Goal: Entertainment & Leisure: Consume media (video, audio)

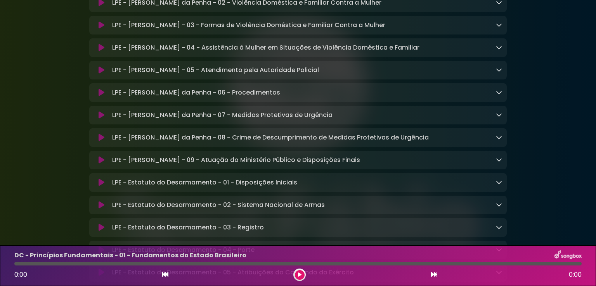
scroll to position [1668, 0]
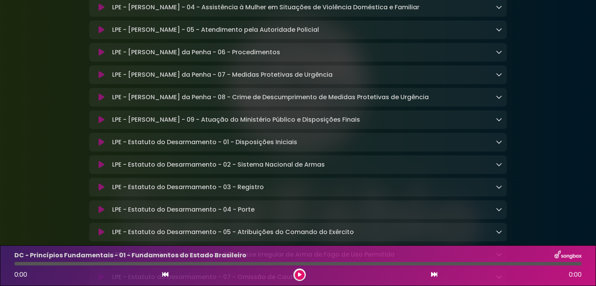
click at [100, 34] on icon at bounding box center [102, 30] width 6 height 8
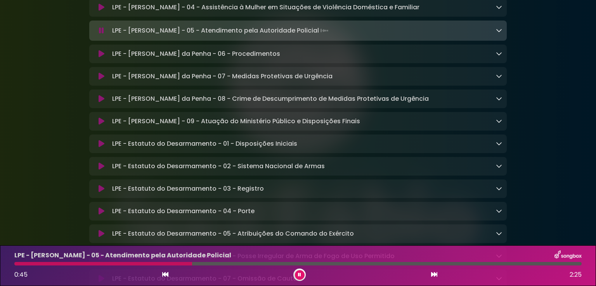
click at [99, 80] on icon at bounding box center [102, 77] width 6 height 8
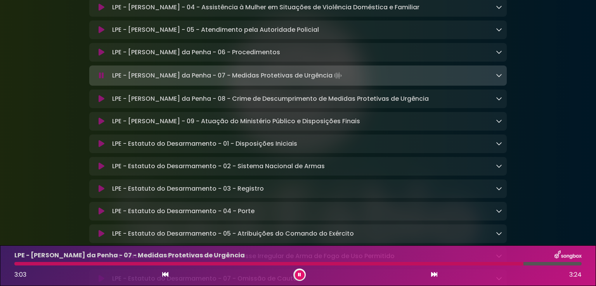
click at [299, 273] on icon at bounding box center [299, 275] width 3 height 5
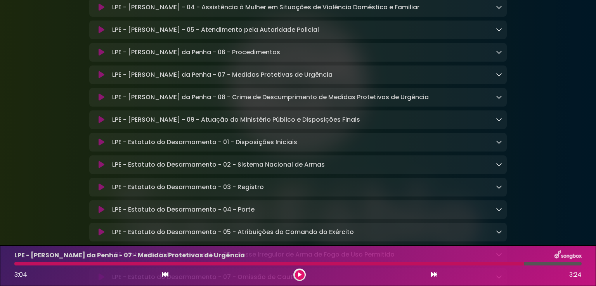
click at [332, 265] on div at bounding box center [269, 263] width 510 height 3
click at [298, 272] on button at bounding box center [300, 275] width 10 height 10
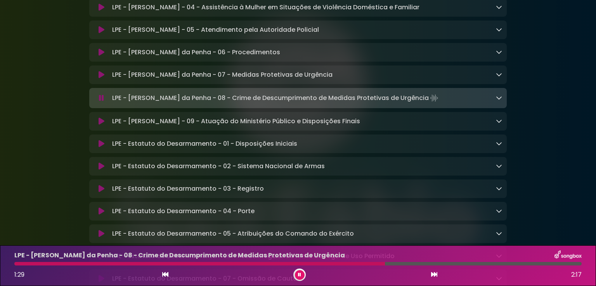
click at [498, 101] on icon at bounding box center [499, 98] width 6 height 6
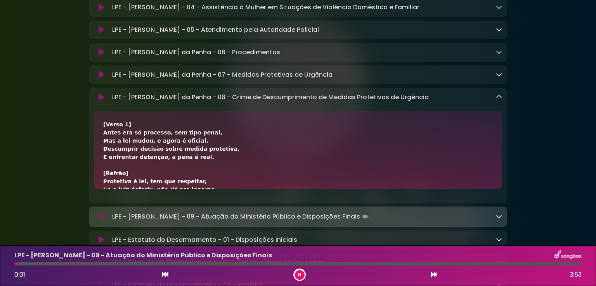
click at [299, 274] on icon at bounding box center [299, 275] width 3 height 5
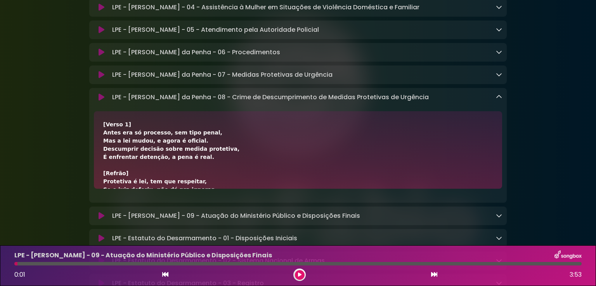
drag, startPoint x: 299, startPoint y: 274, endPoint x: 302, endPoint y: 292, distance: 17.7
click at [302, 286] on html "× SpotFábio Grupo Sou" at bounding box center [298, 143] width 596 height 286
click at [298, 272] on button at bounding box center [300, 275] width 10 height 10
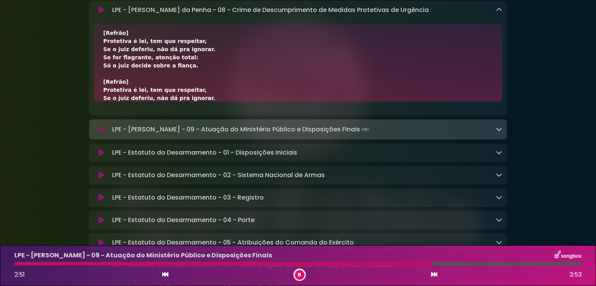
scroll to position [154, 0]
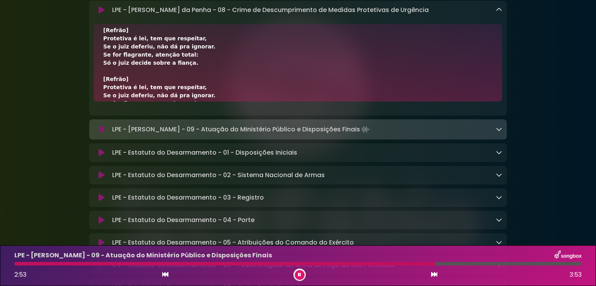
click at [498, 134] on link at bounding box center [499, 129] width 6 height 9
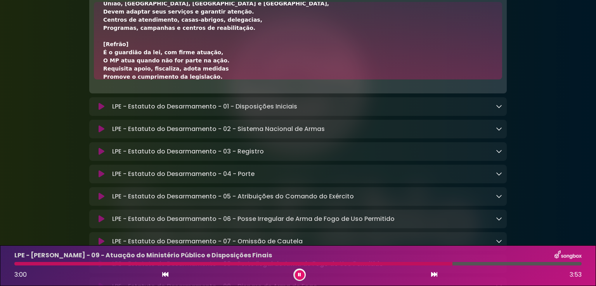
scroll to position [226, 0]
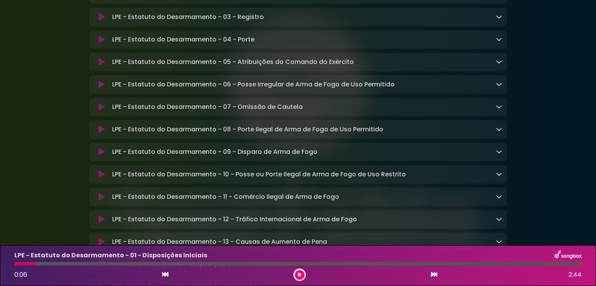
scroll to position [1936, 0]
click at [100, 88] on icon at bounding box center [102, 84] width 6 height 8
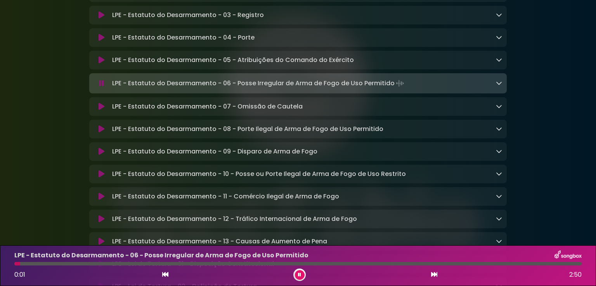
click at [101, 87] on icon at bounding box center [101, 84] width 5 height 8
